Goal: Task Accomplishment & Management: Use online tool/utility

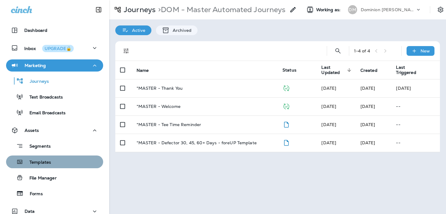
click at [56, 162] on div "Templates" at bounding box center [54, 162] width 92 height 9
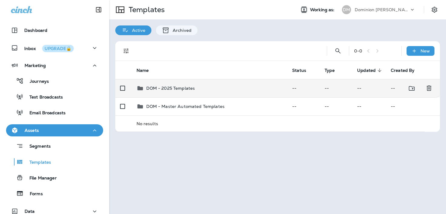
click at [224, 88] on div "DOM - 2025 Templates" at bounding box center [210, 88] width 146 height 7
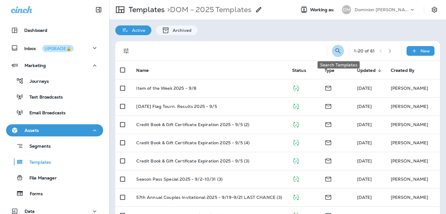
click at [338, 52] on icon "Search Templates" at bounding box center [337, 50] width 5 height 5
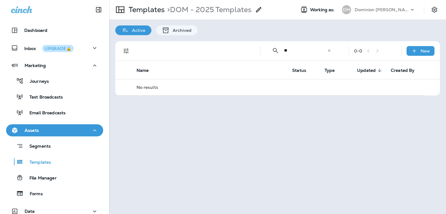
type input "*"
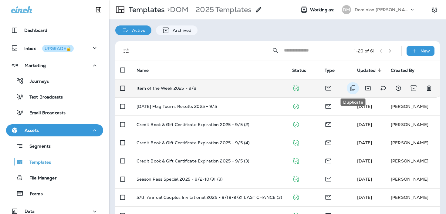
click at [354, 86] on icon "Duplicate" at bounding box center [353, 89] width 5 height 6
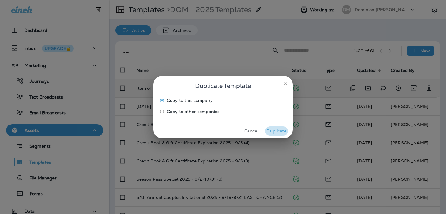
click at [277, 129] on button "Duplicate" at bounding box center [276, 131] width 23 height 9
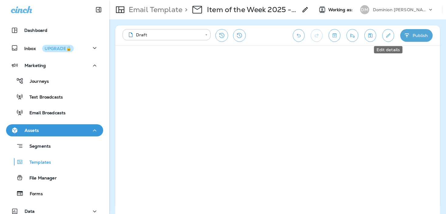
click at [385, 38] on button "Edit details" at bounding box center [388, 35] width 12 height 13
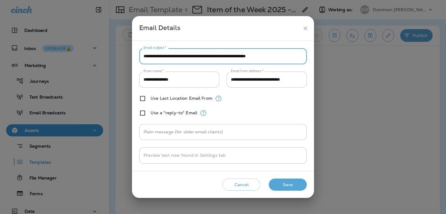
drag, startPoint x: 290, startPoint y: 56, endPoint x: 150, endPoint y: 48, distance: 139.9
click at [150, 48] on div "**********" at bounding box center [223, 56] width 168 height 16
click at [257, 54] on input "**********" at bounding box center [223, 56] width 168 height 16
type input "**********"
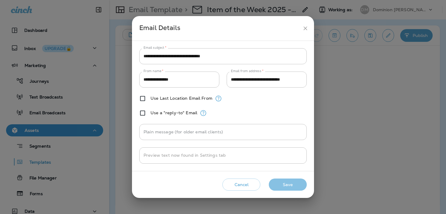
click at [275, 185] on button "Save" at bounding box center [288, 185] width 38 height 12
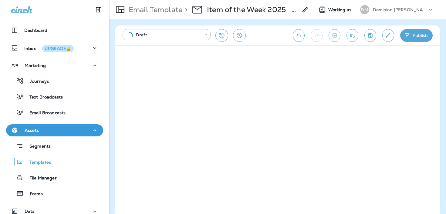
click at [385, 37] on button "Edit details" at bounding box center [388, 35] width 12 height 13
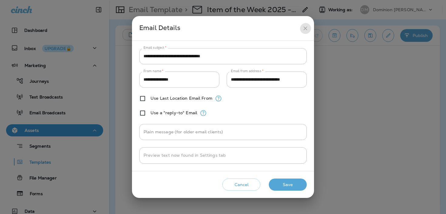
click at [306, 28] on icon "close" at bounding box center [305, 28] width 6 height 6
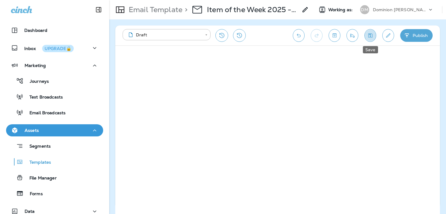
click at [366, 34] on button "Save" at bounding box center [371, 35] width 12 height 13
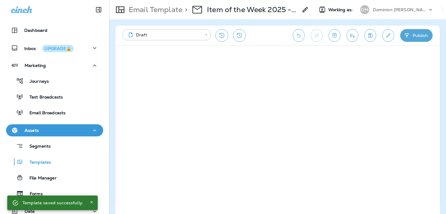
click at [404, 36] on icon "button" at bounding box center [407, 35] width 6 height 6
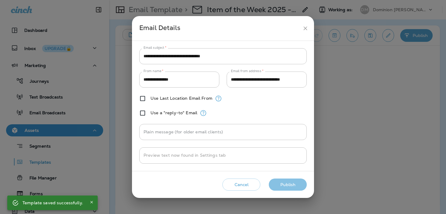
click at [287, 188] on button "Publish" at bounding box center [288, 185] width 38 height 12
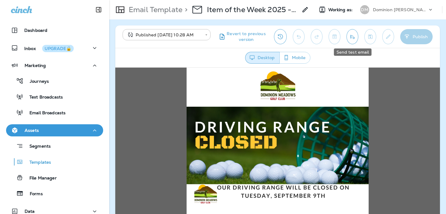
click at [351, 37] on icon "Send test email" at bounding box center [352, 37] width 6 height 6
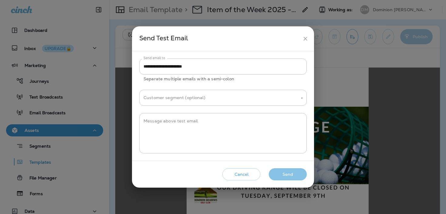
click at [274, 174] on button "Send" at bounding box center [288, 174] width 38 height 12
